Goal: Information Seeking & Learning: Learn about a topic

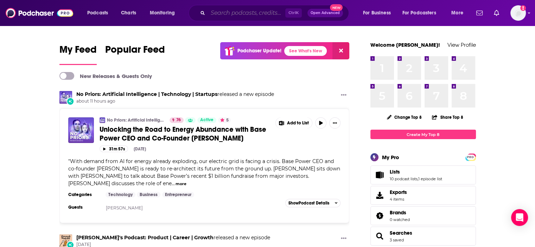
click at [222, 15] on input "Search podcasts, credits, & more..." at bounding box center [246, 12] width 77 height 11
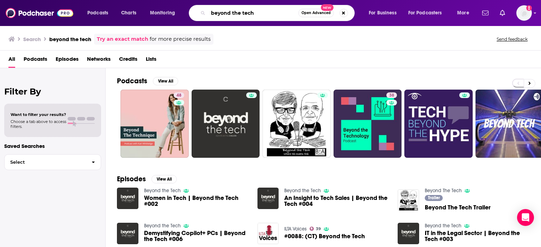
click at [230, 12] on input "beyond the tech" at bounding box center [253, 12] width 90 height 11
type input "behind the tech"
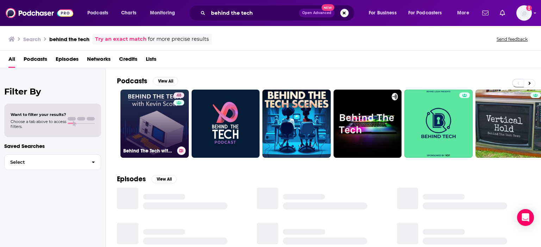
click at [158, 112] on link "48 Behind The Tech with [PERSON_NAME]" at bounding box center [154, 124] width 68 height 68
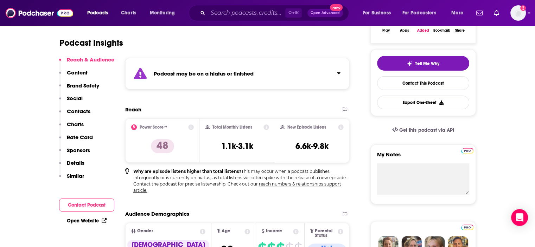
scroll to position [35, 0]
